Goal: Navigation & Orientation: Understand site structure

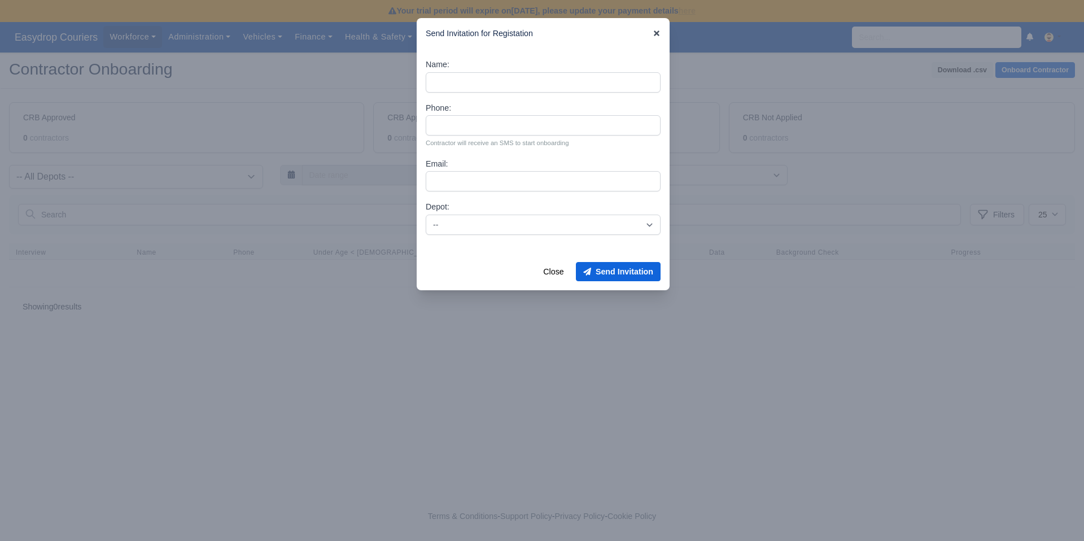
click at [655, 35] on icon at bounding box center [657, 33] width 6 height 6
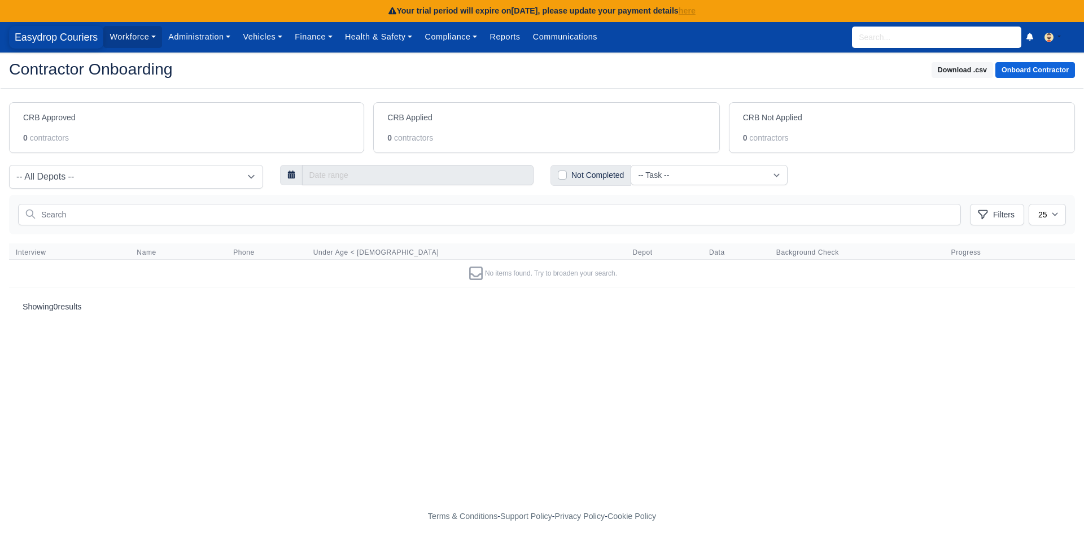
click at [59, 34] on span "Easydrop Couriers" at bounding box center [56, 37] width 94 height 23
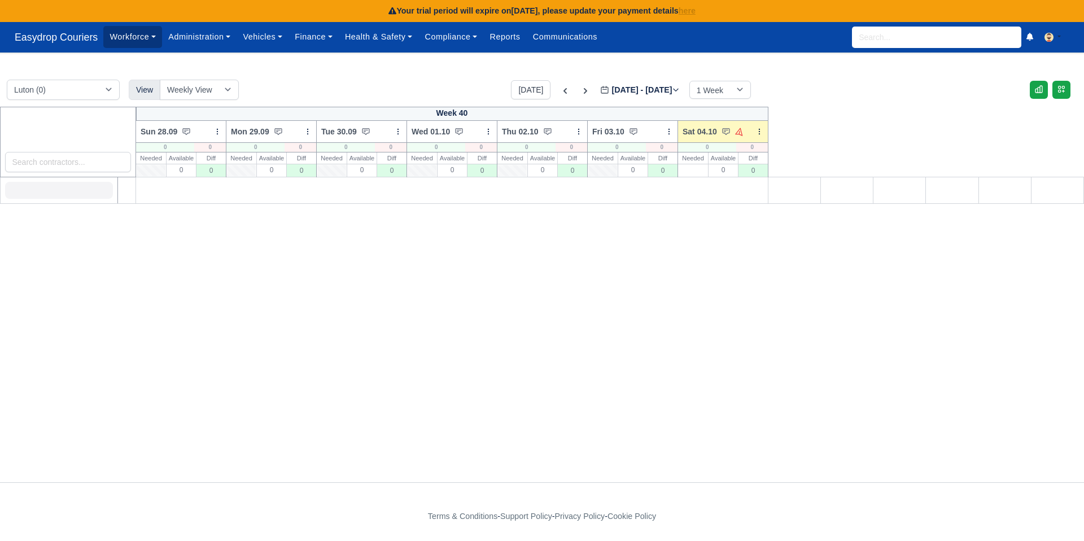
click at [139, 34] on link "Workforce" at bounding box center [132, 37] width 59 height 22
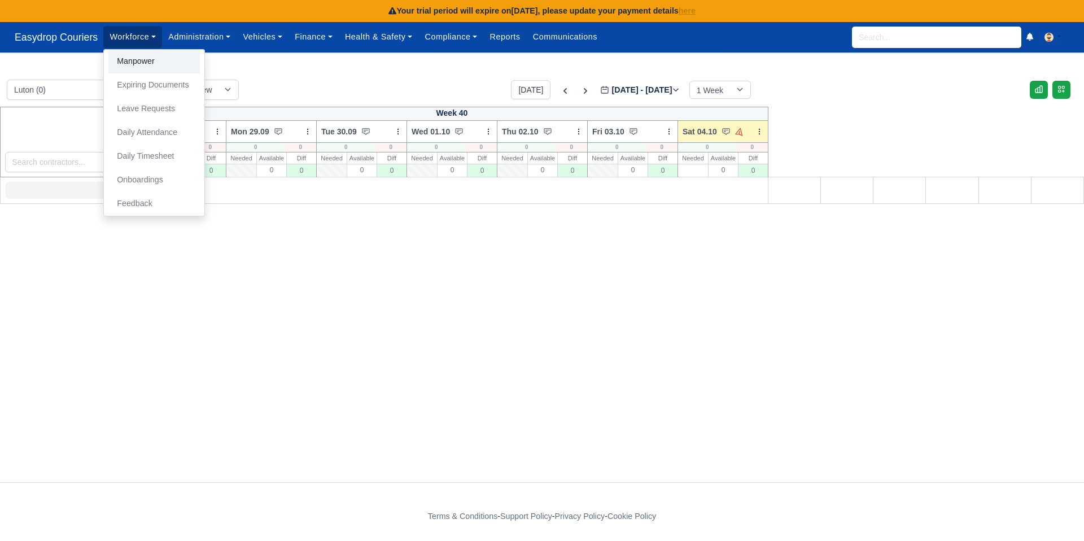
click at [135, 55] on link "Manpower" at bounding box center [153, 62] width 91 height 24
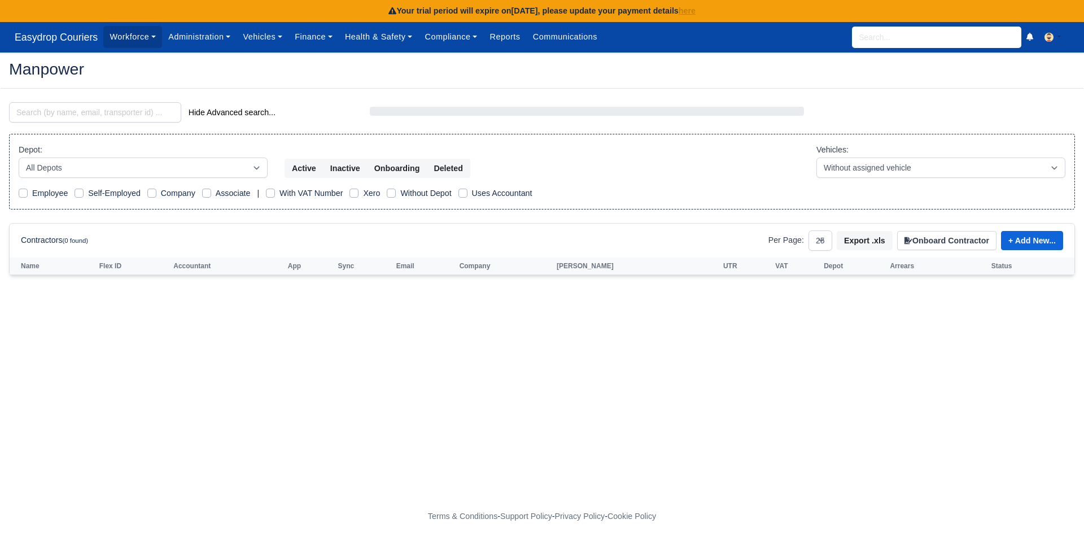
select select "25"
click at [210, 33] on link "Administration" at bounding box center [199, 37] width 75 height 22
click at [192, 61] on link "Depots" at bounding box center [212, 62] width 91 height 24
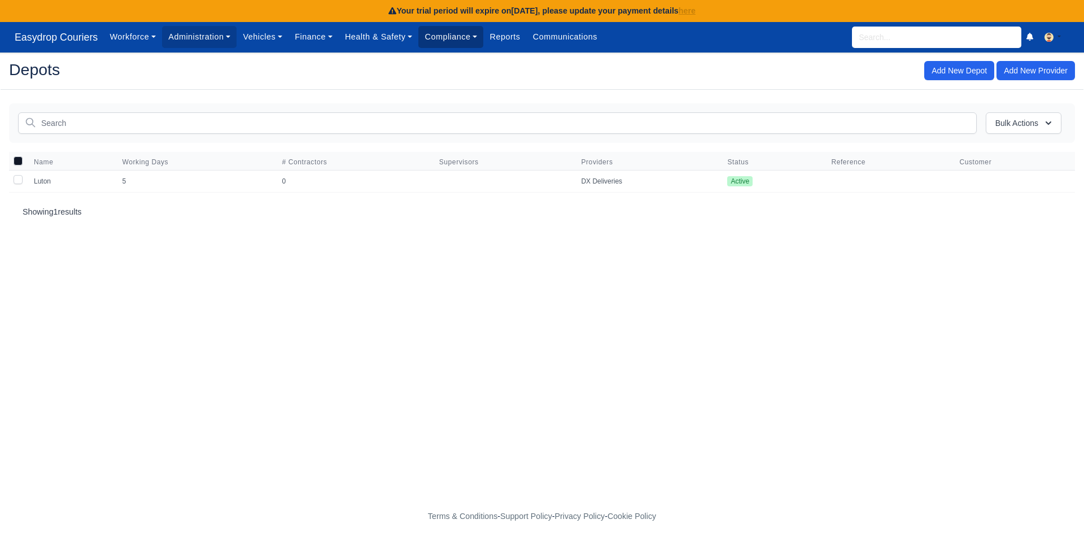
click at [456, 38] on link "Compliance" at bounding box center [450, 37] width 65 height 22
click at [456, 63] on link "Compliance Dashboard" at bounding box center [473, 62] width 101 height 24
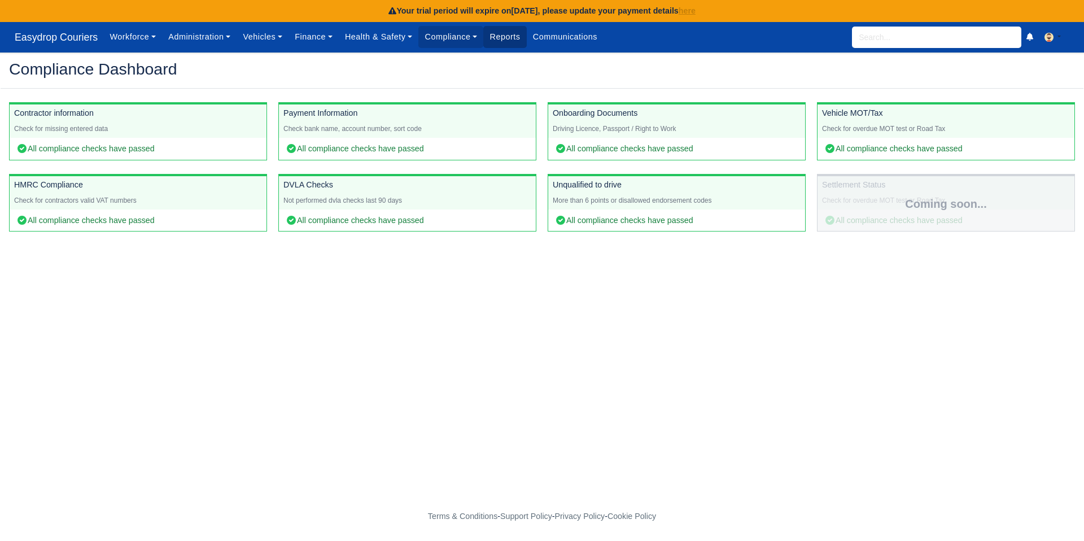
click at [518, 43] on link "Reports" at bounding box center [504, 37] width 43 height 22
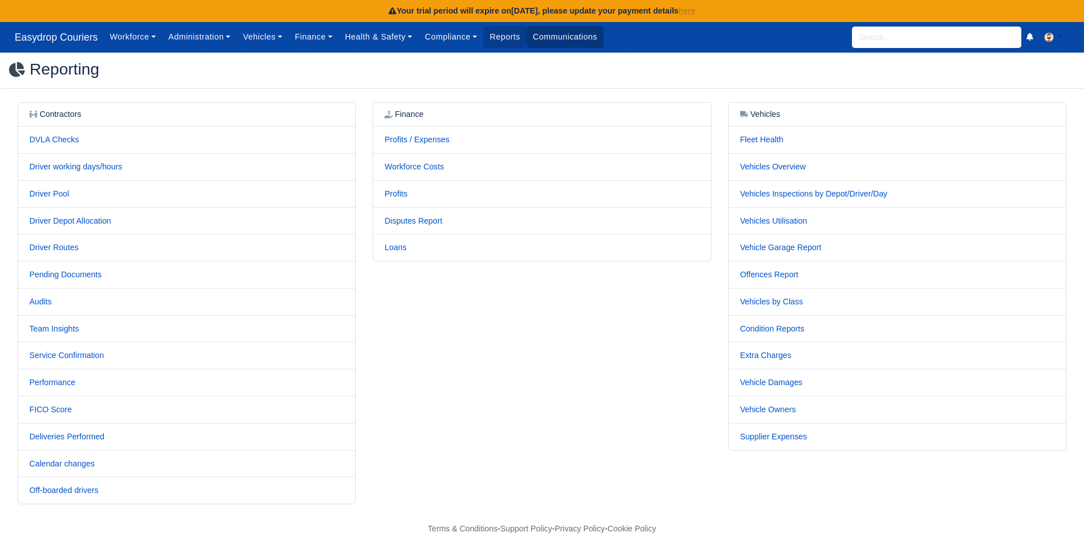
click at [558, 39] on link "Communications" at bounding box center [565, 37] width 77 height 22
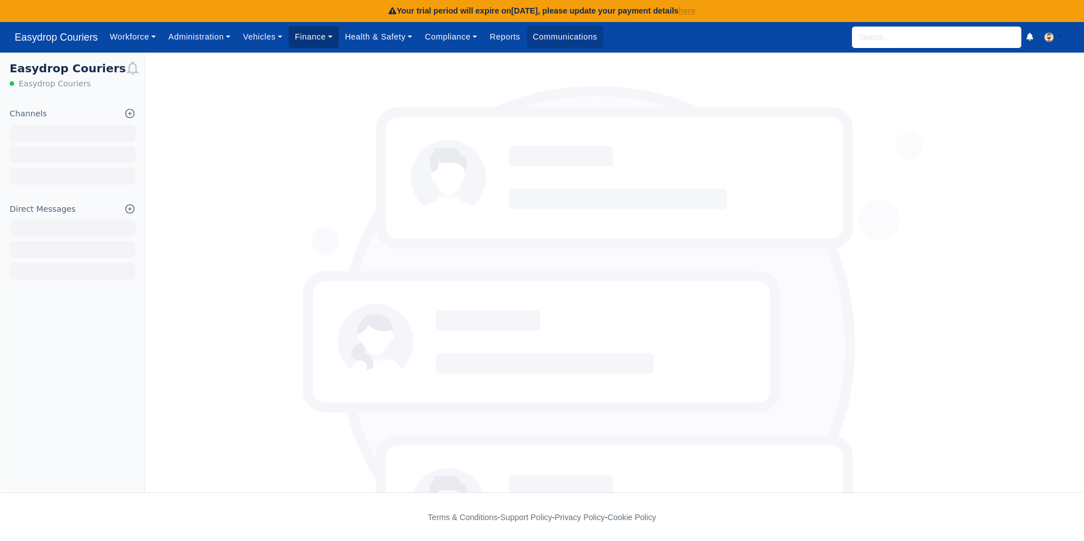
click at [304, 33] on link "Finance" at bounding box center [313, 37] width 50 height 22
click at [313, 60] on link "Invoices" at bounding box center [339, 62] width 91 height 24
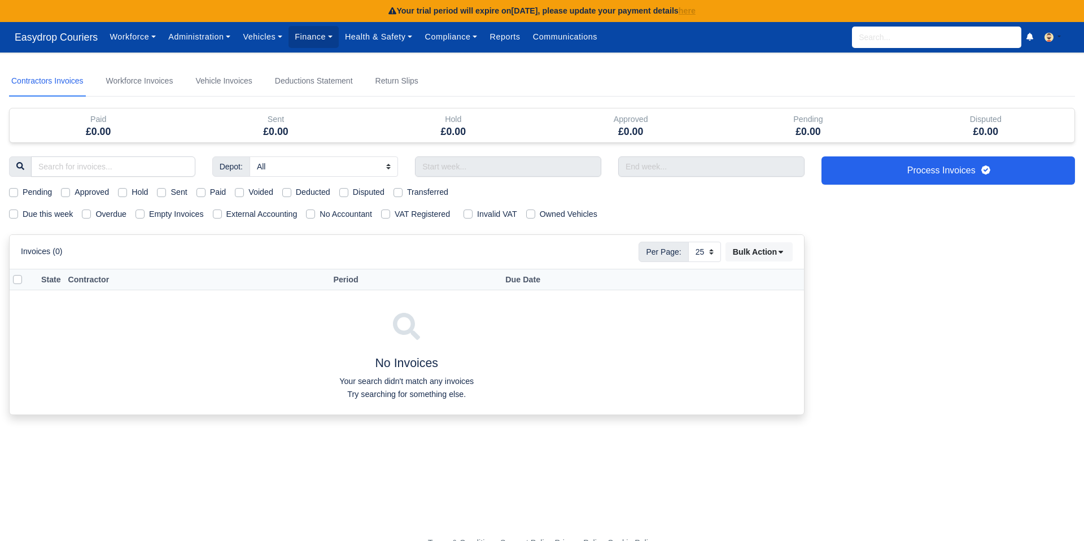
select select "25"
click at [269, 32] on link "Vehicles" at bounding box center [263, 37] width 52 height 22
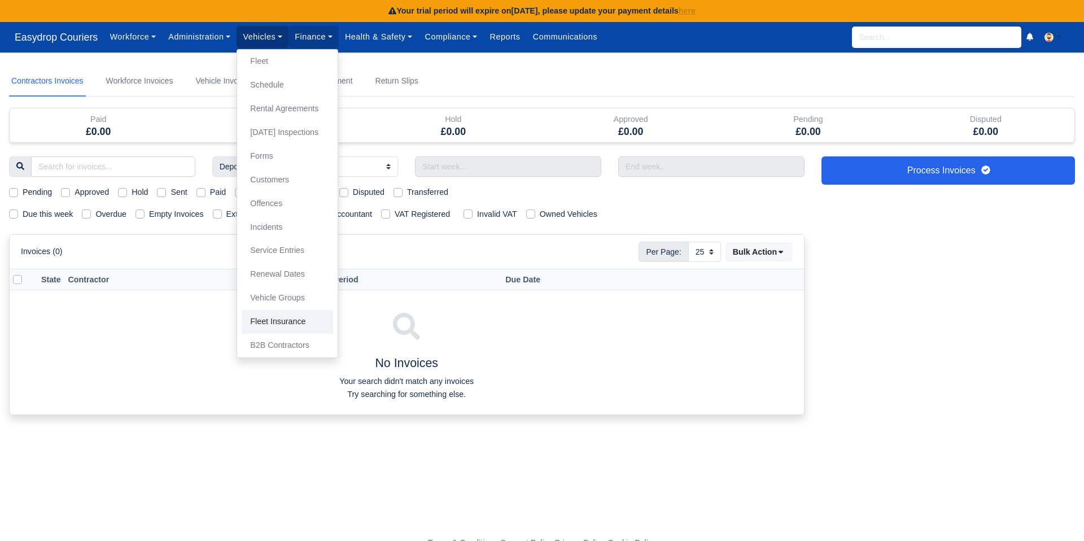
click at [276, 318] on link "Fleet Insurance" at bounding box center [287, 322] width 91 height 24
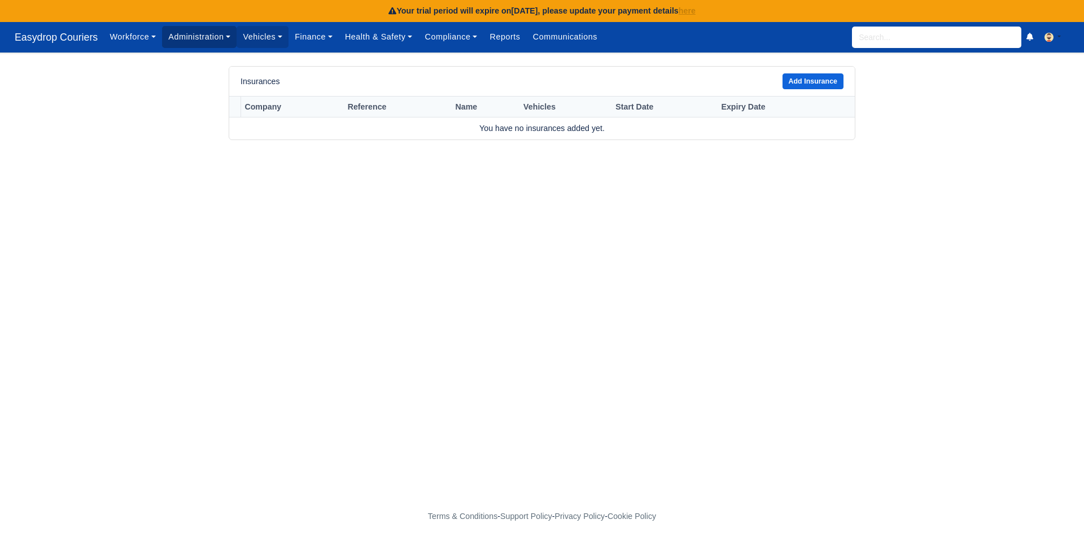
click at [216, 37] on link "Administration" at bounding box center [199, 37] width 75 height 22
click at [211, 102] on link "Management" at bounding box center [212, 109] width 91 height 24
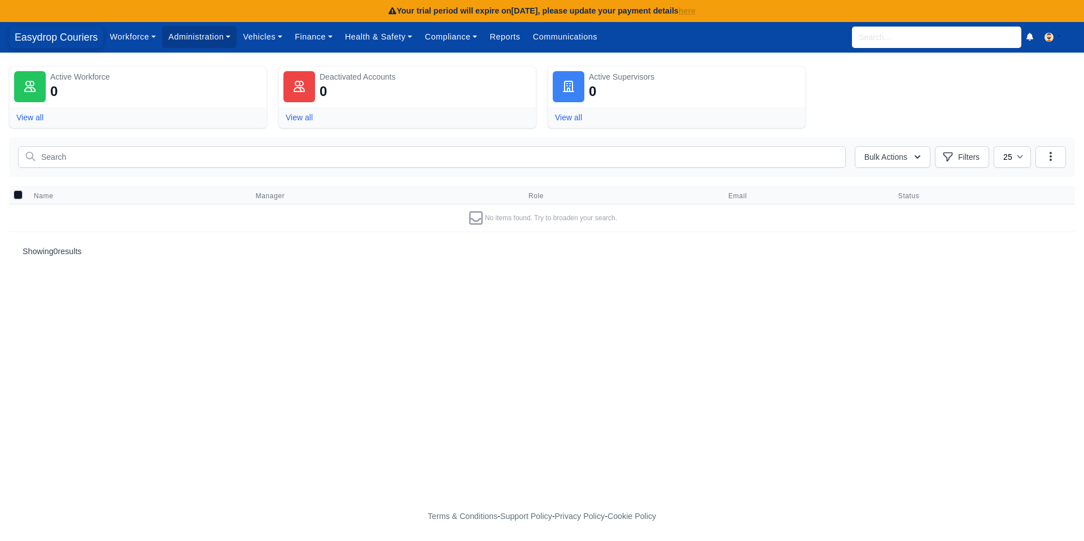
click at [69, 40] on span "Easydrop Couriers" at bounding box center [56, 37] width 94 height 23
